Goal: Find specific page/section: Find specific page/section

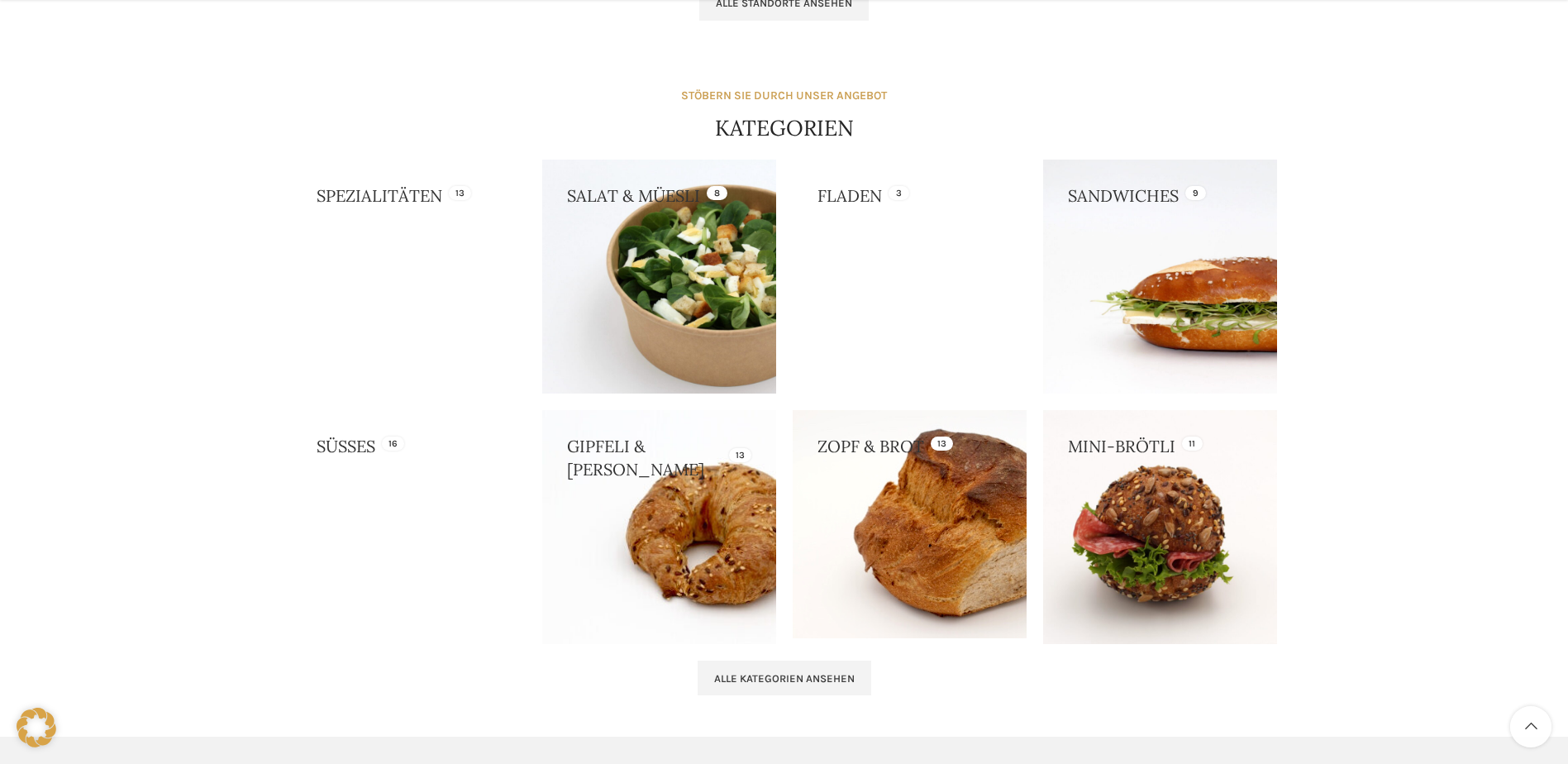
scroll to position [1406, 0]
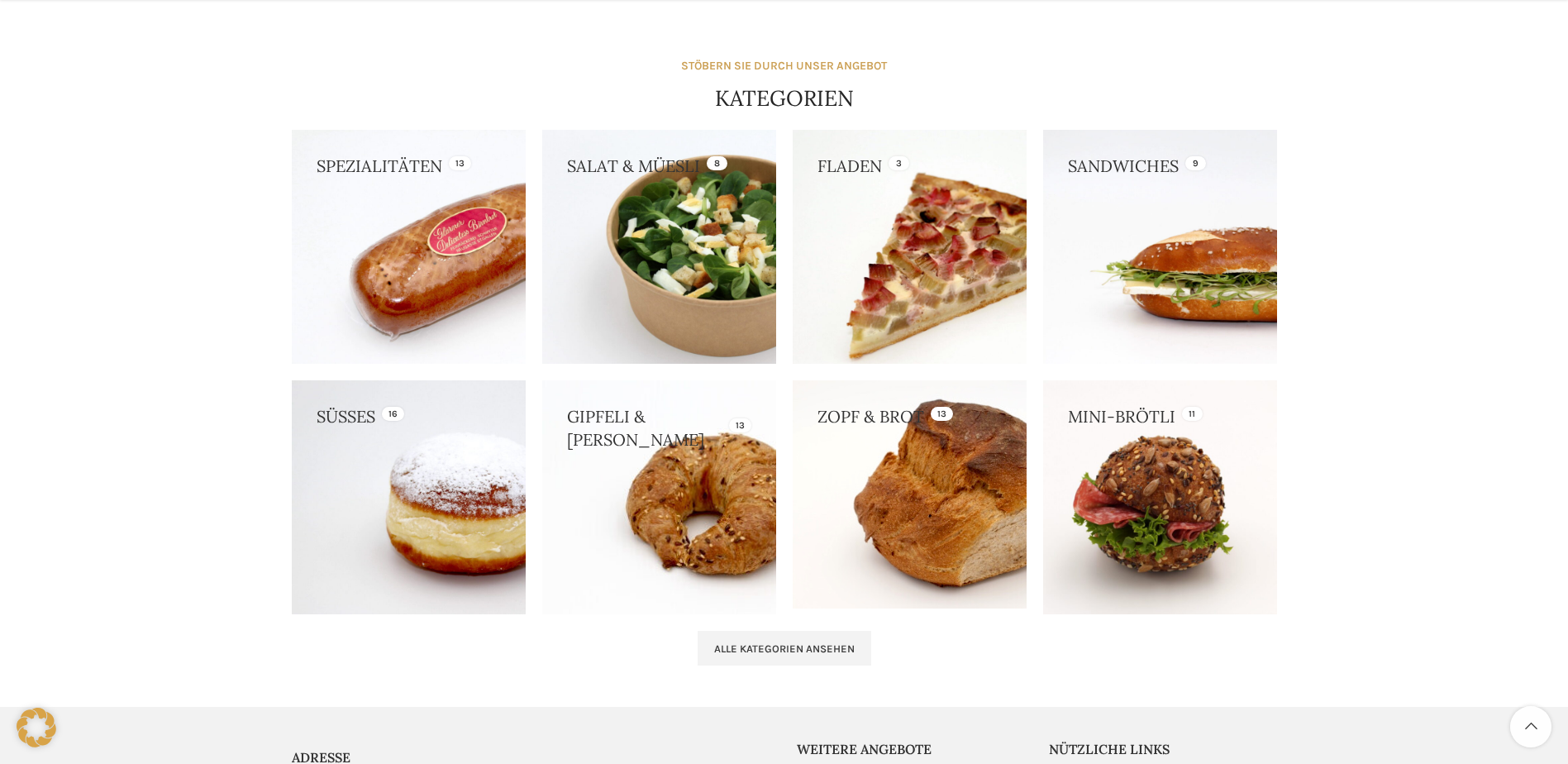
click at [930, 265] on link at bounding box center [909, 247] width 234 height 234
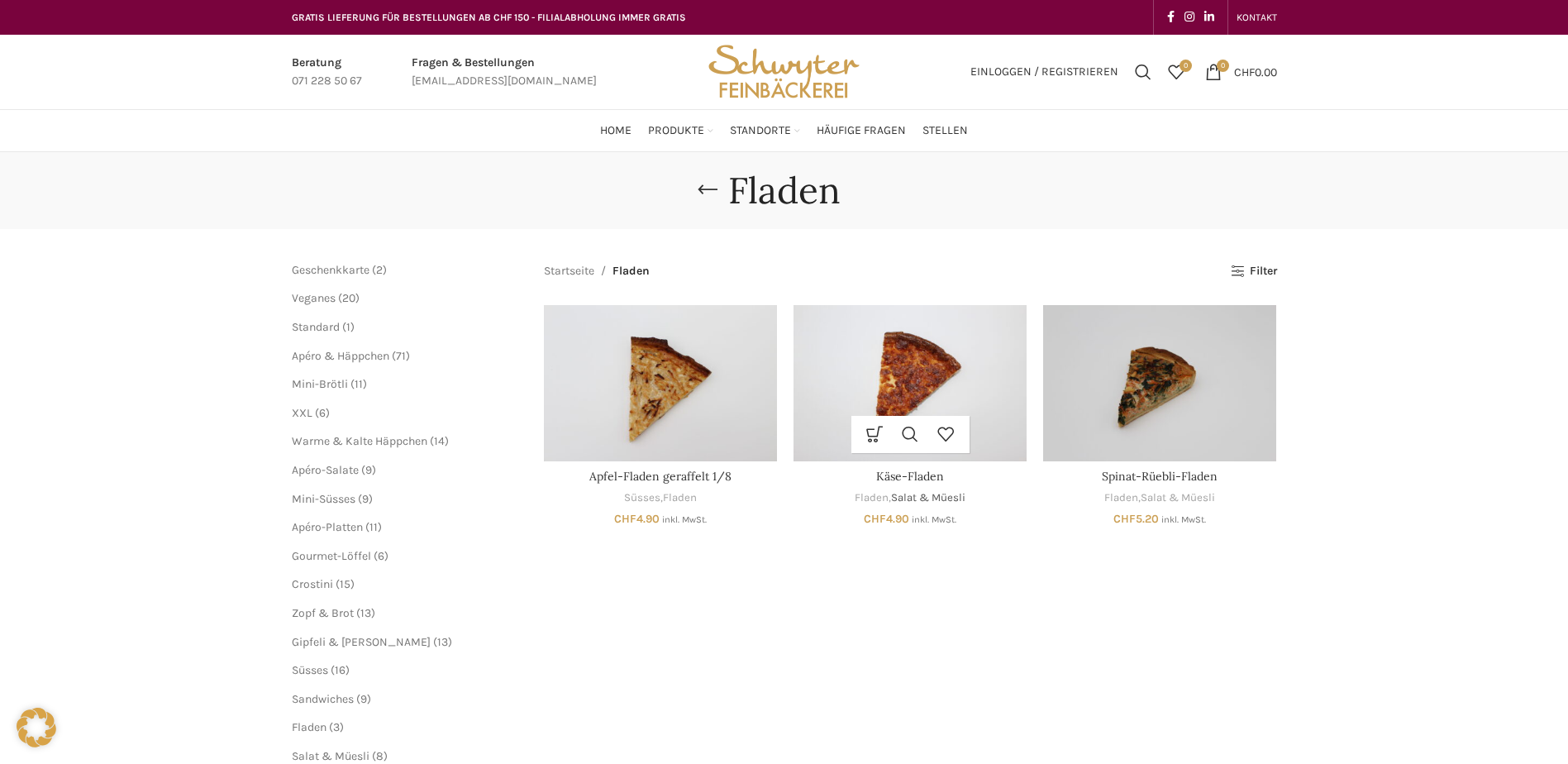
click at [903, 500] on link "Salat & Müesli" at bounding box center [927, 498] width 74 height 15
